Goal: Communication & Community: Answer question/provide support

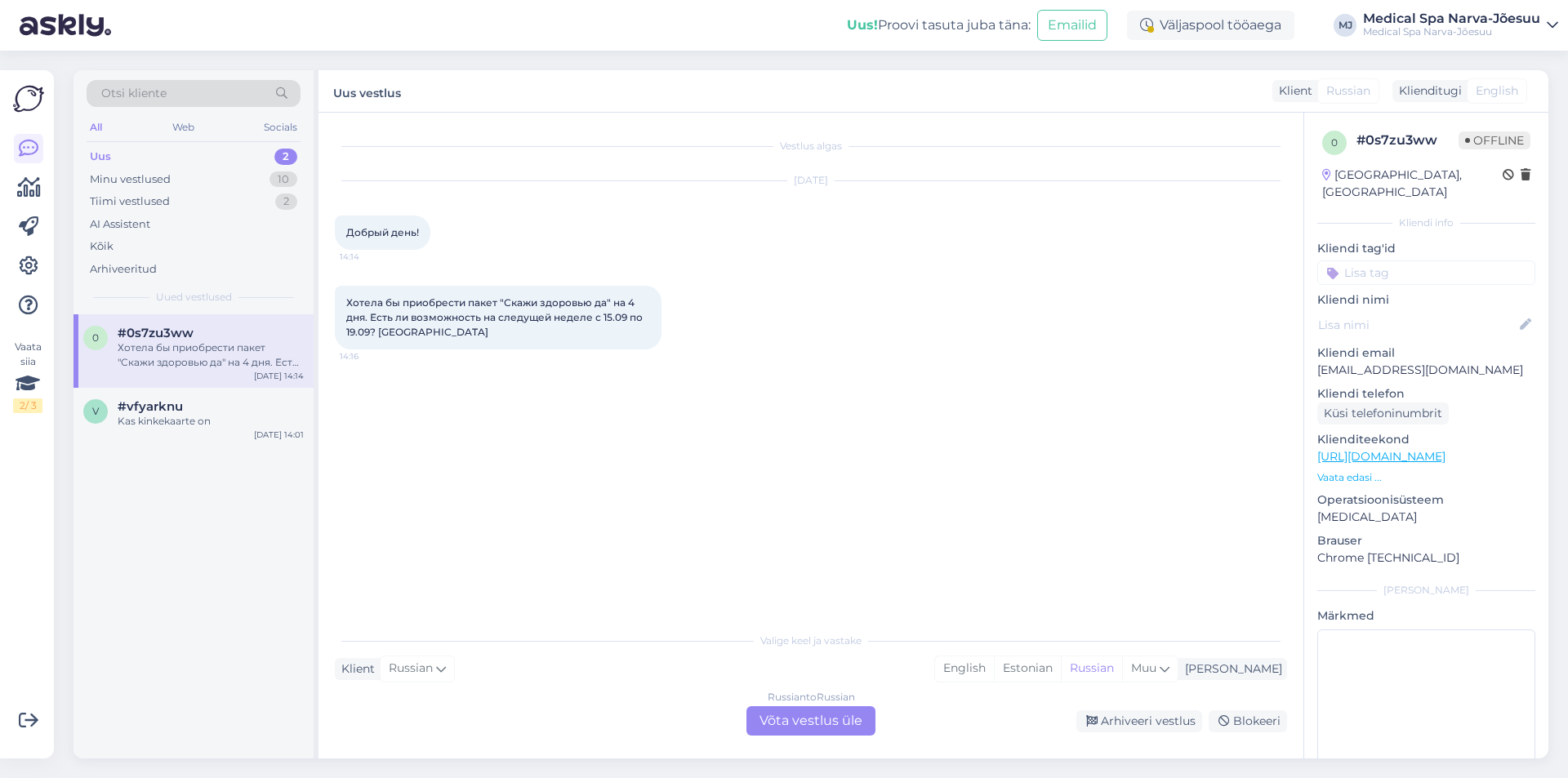
click at [792, 725] on div "Russian to Russian Võta vestlus üle" at bounding box center [811, 720] width 129 height 30
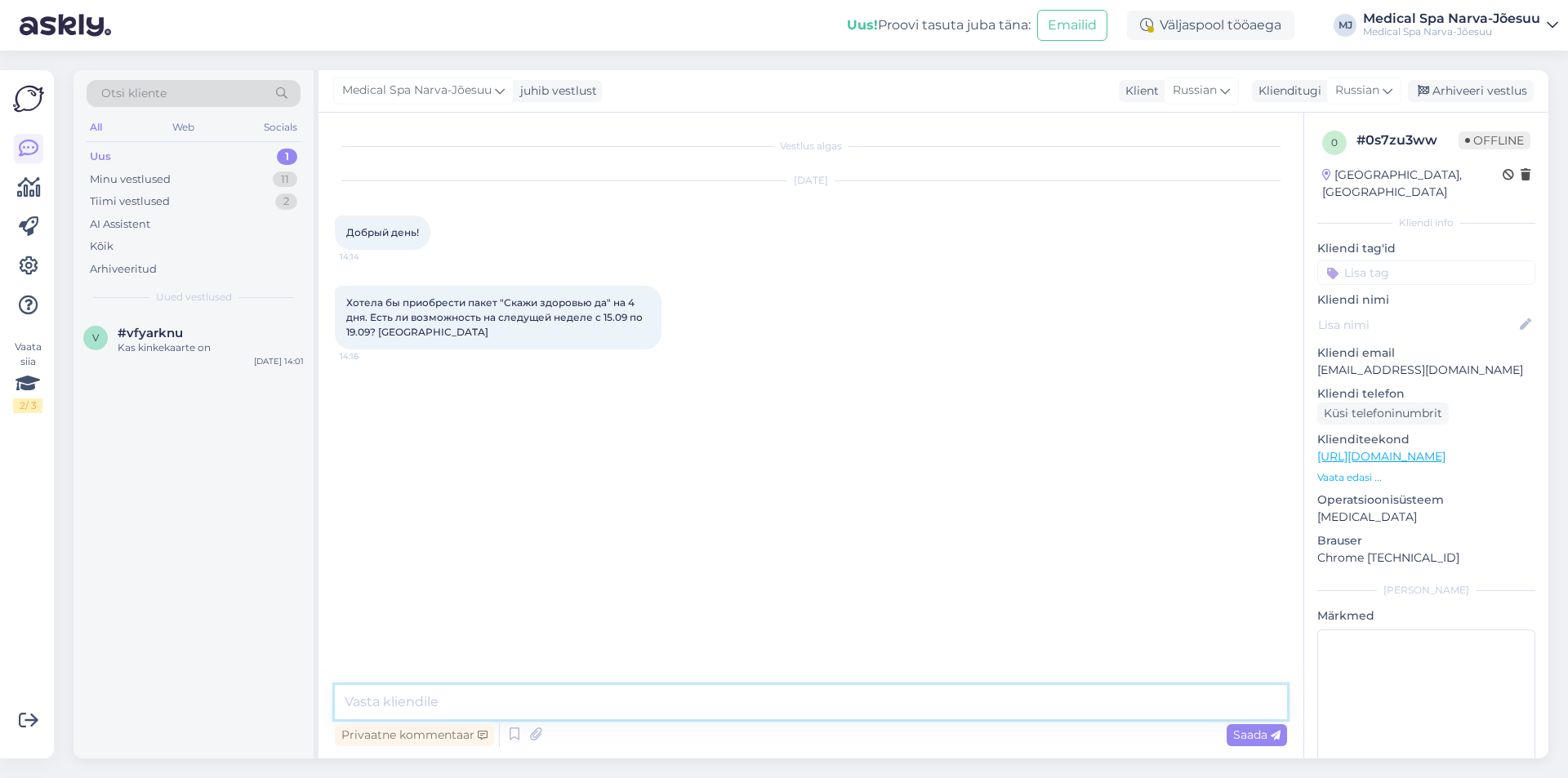
click at [505, 710] on textarea at bounding box center [811, 702] width 952 height 34
type textarea "Добрый вечер. Вы планируете быть одна или вдвоем?"
click at [1245, 742] on span "Saada" at bounding box center [1257, 734] width 48 height 14
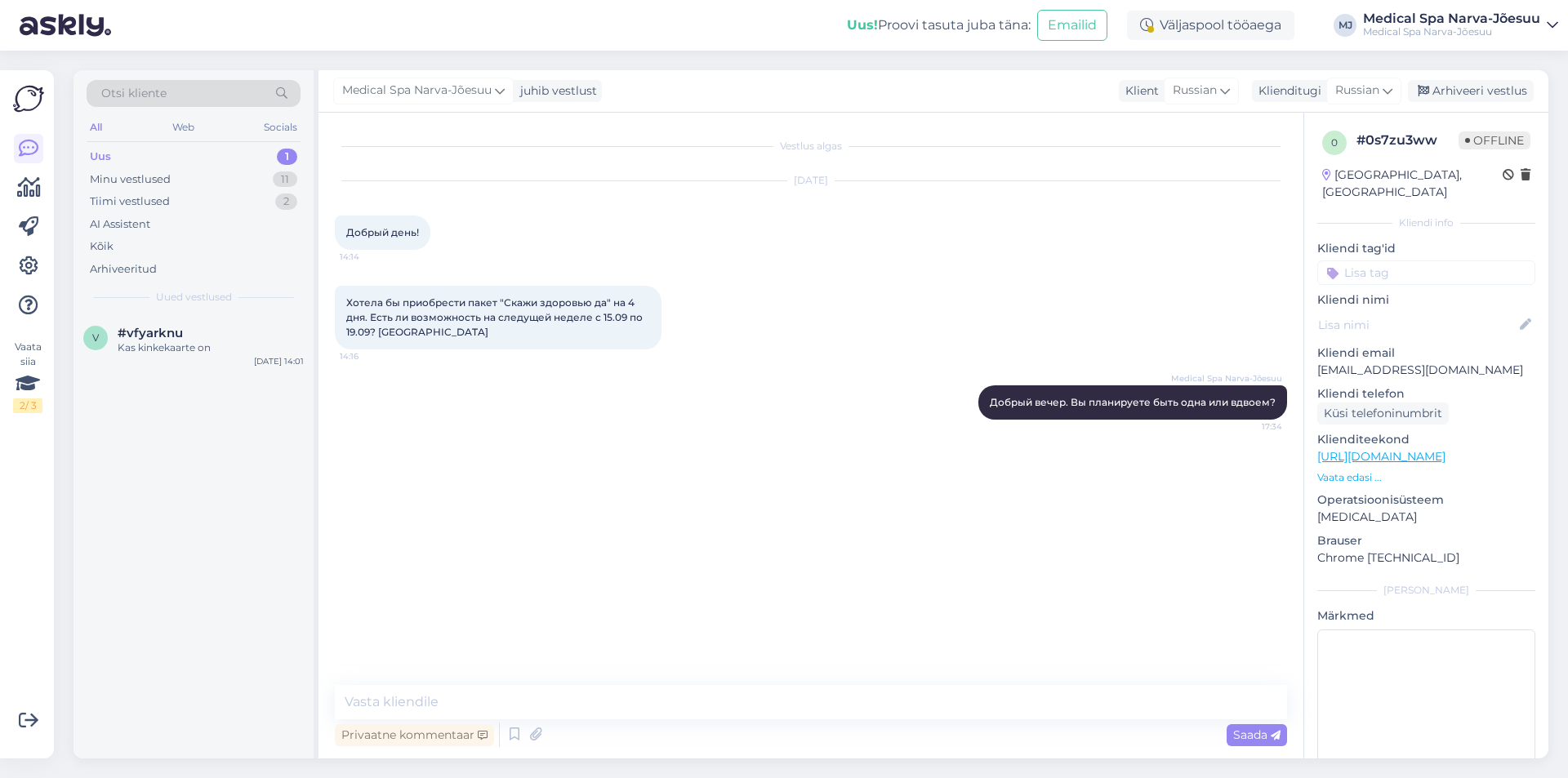
click at [281, 160] on div "1" at bounding box center [287, 156] width 20 height 16
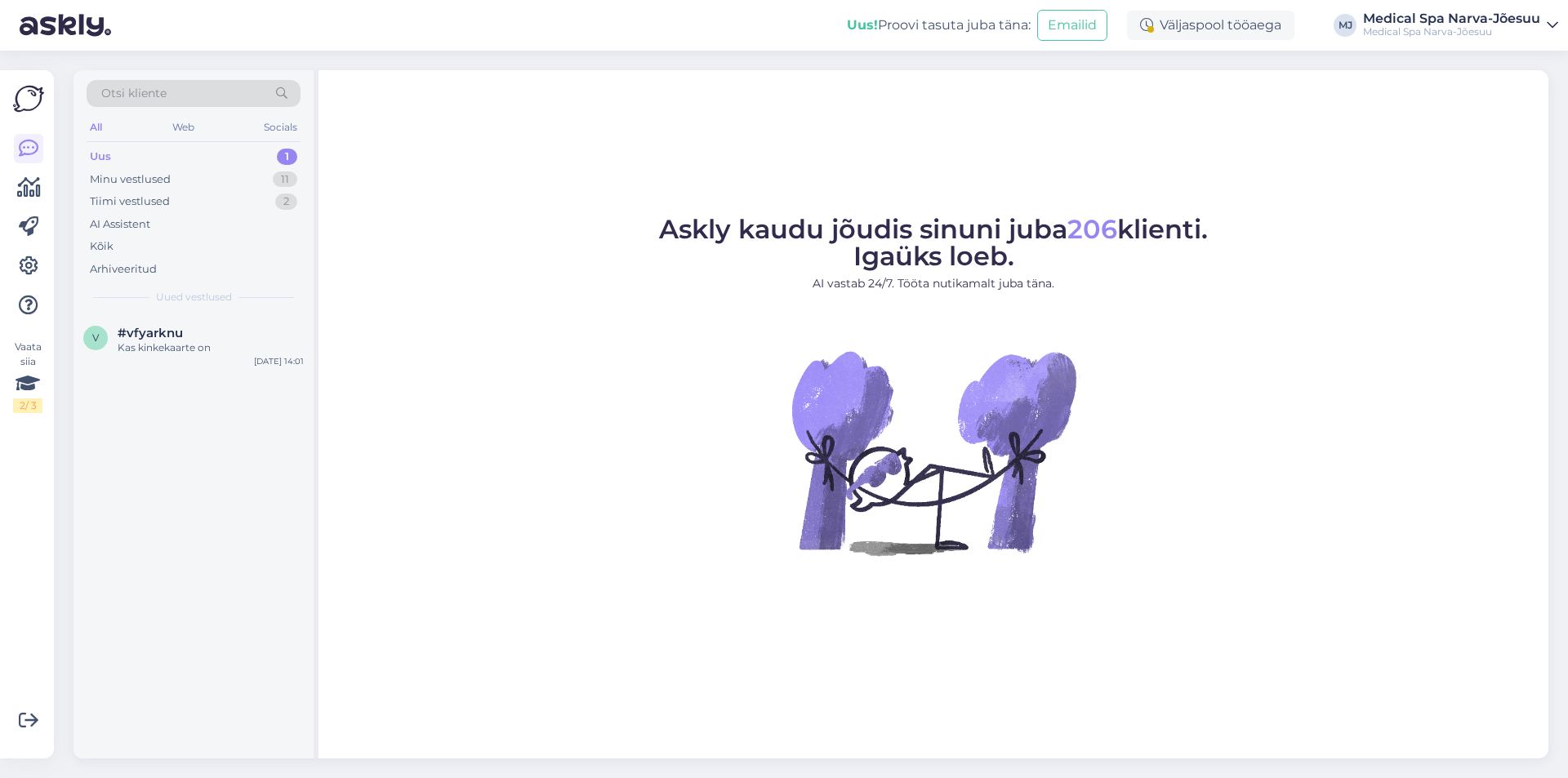
click at [282, 160] on div "1" at bounding box center [287, 156] width 20 height 16
click at [193, 339] on div "#vfyarknu" at bounding box center [210, 333] width 186 height 14
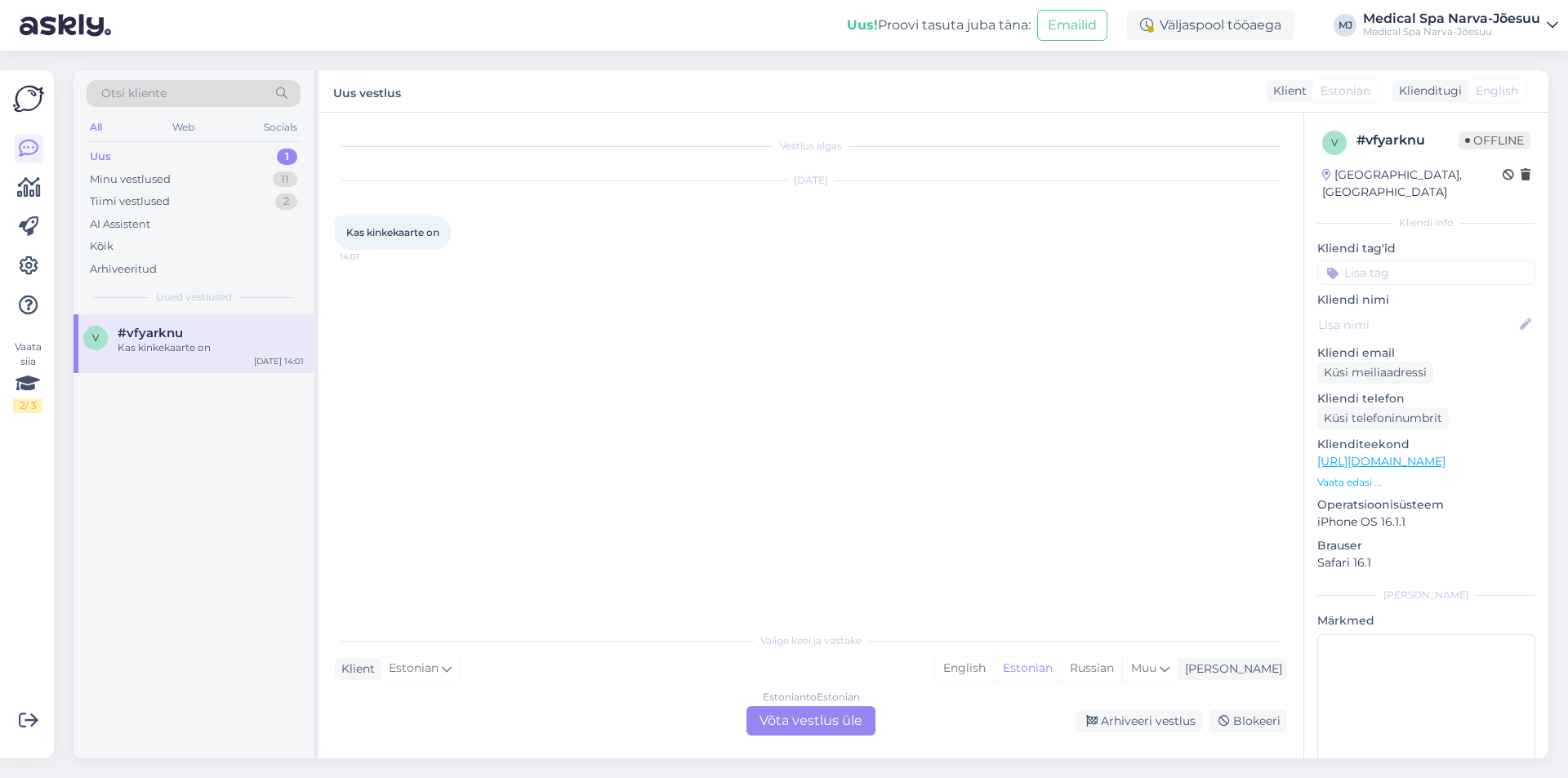
click at [848, 724] on div "Estonian to Estonian Võta vestlus üle" at bounding box center [811, 720] width 129 height 30
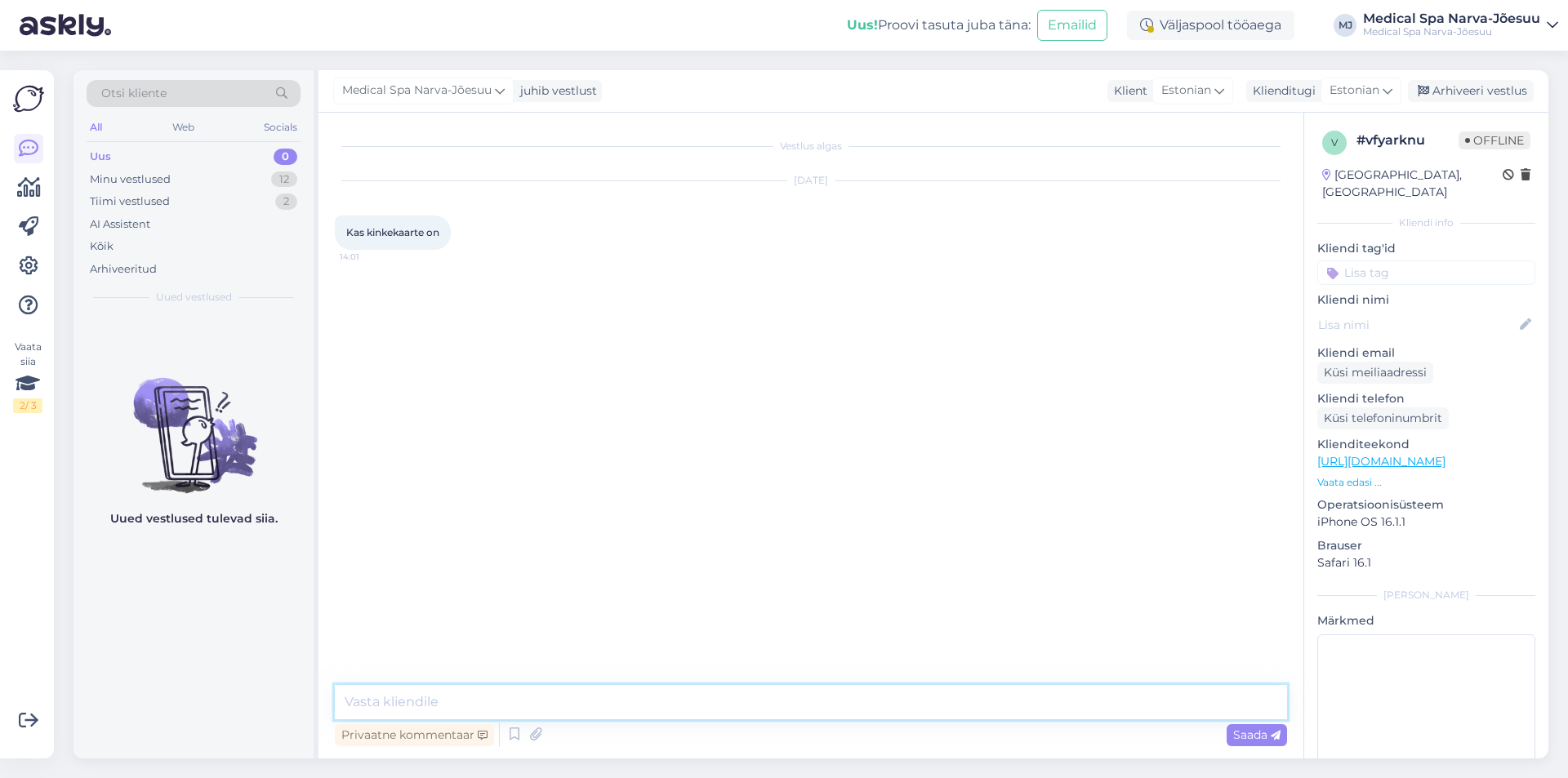
click at [546, 697] on textarea at bounding box center [811, 702] width 952 height 34
type textarea "[PERSON_NAME]"
type textarea "t"
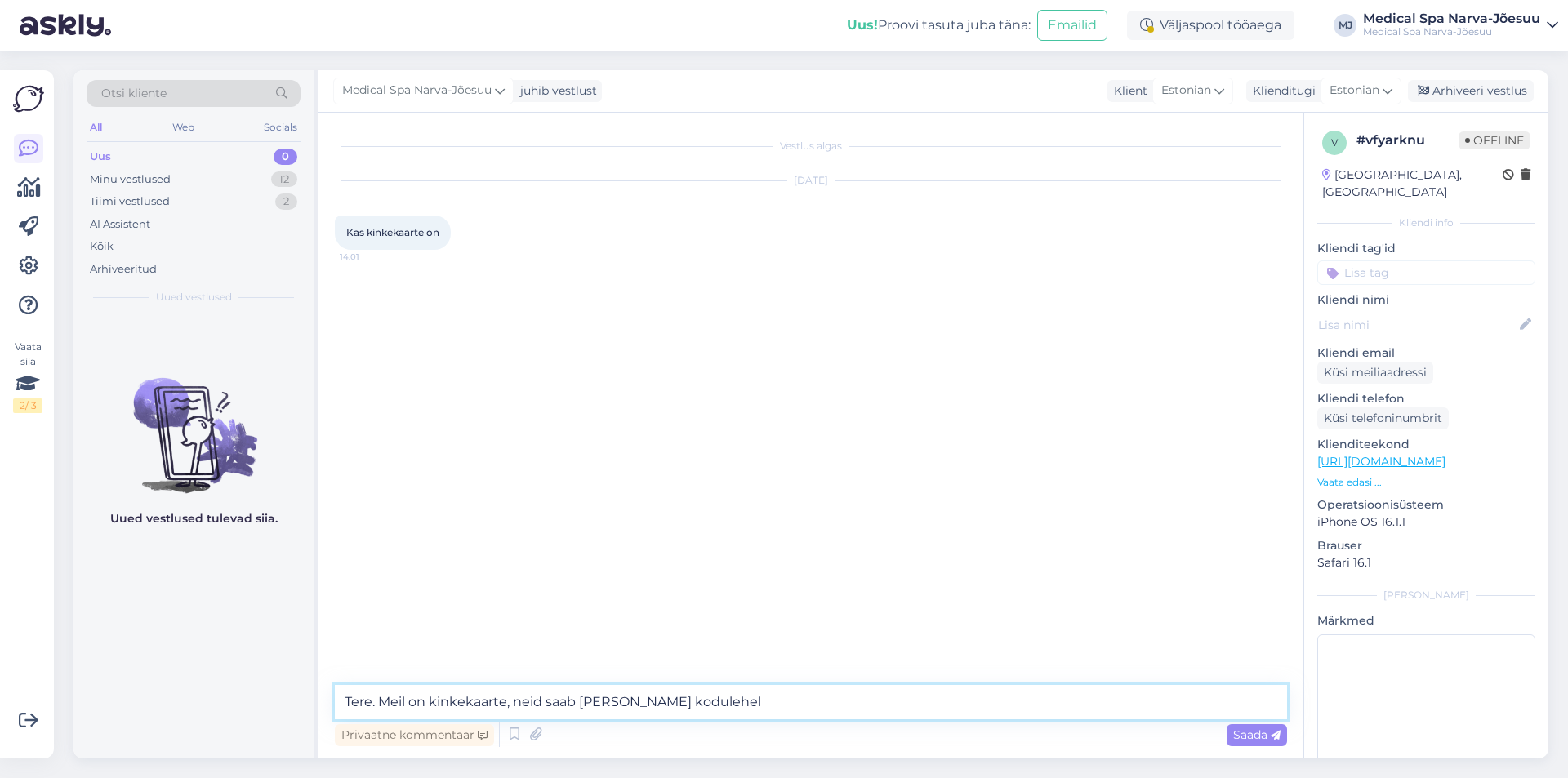
paste textarea "[URL][DOMAIN_NAME]"
drag, startPoint x: 966, startPoint y: 699, endPoint x: 342, endPoint y: 700, distance: 624.0
click at [342, 700] on textarea "Tere. Meil on kinkekaarte, neid saab [PERSON_NAME] kodulehel [URL][DOMAIN_NAME]" at bounding box center [811, 702] width 952 height 34
type textarea "Tere. Meil on kinkekaarte, neid saab [PERSON_NAME] kodulehel [URL][DOMAIN_NAME]"
paste textarea "Meil on saadaval kinkekaardid! Leiate need meie kodulehelt:"
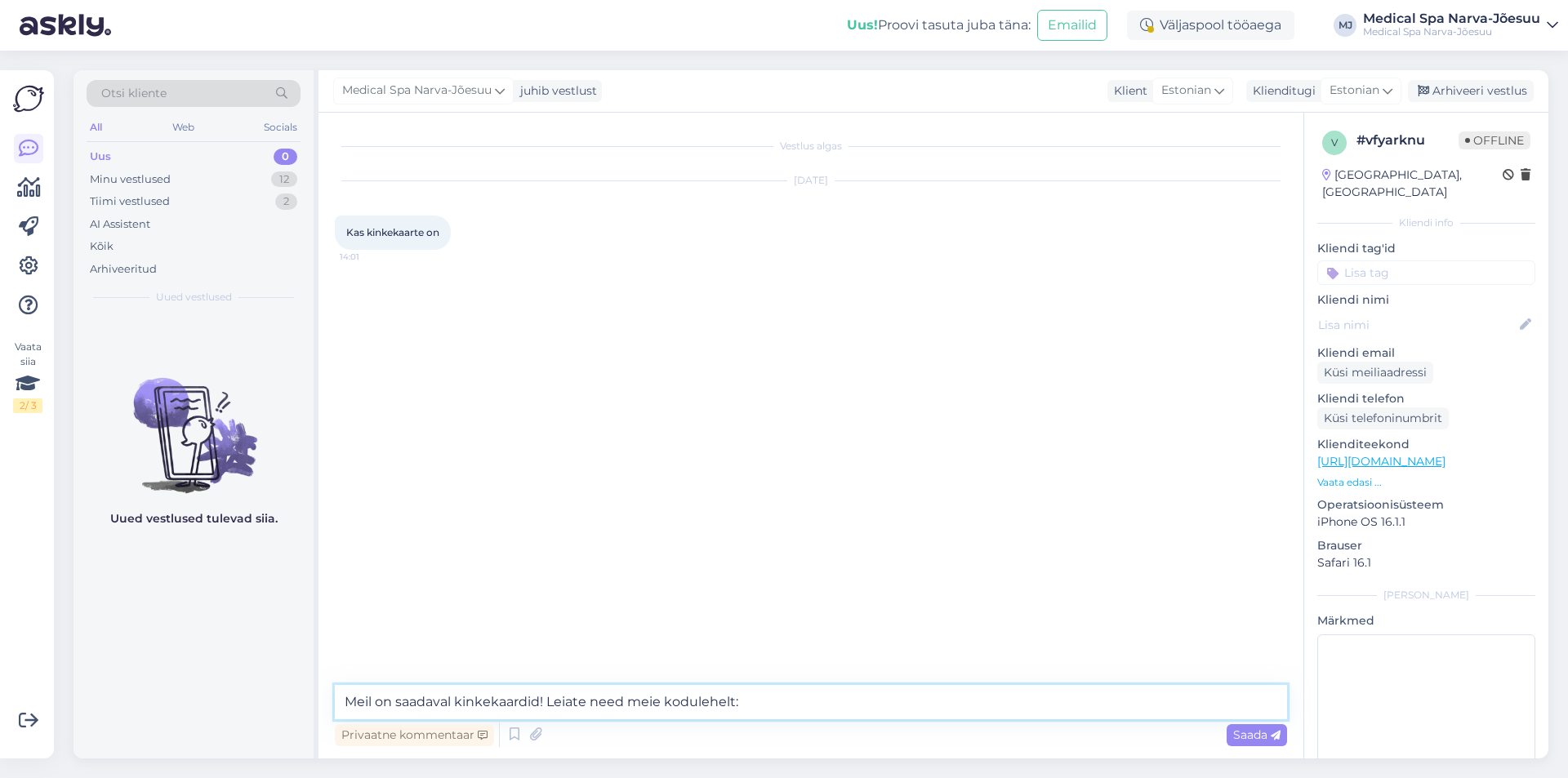
click at [343, 703] on textarea "Meil on saadaval kinkekaardid! Leiate need meie kodulehelt:" at bounding box center [811, 702] width 952 height 34
click at [781, 707] on textarea "Tere. Meil on saadaval kinkekaardid! Leiate need meie kodulehelt:" at bounding box center [811, 702] width 952 height 34
paste textarea "[URL][DOMAIN_NAME]"
type textarea "Tere. Meil on saadaval kinkekaardid! Leiate need meie kodulehelt: [URL][DOMAIN_…"
click at [1240, 739] on span "Saada" at bounding box center [1257, 734] width 48 height 14
